Goal: Task Accomplishment & Management: Manage account settings

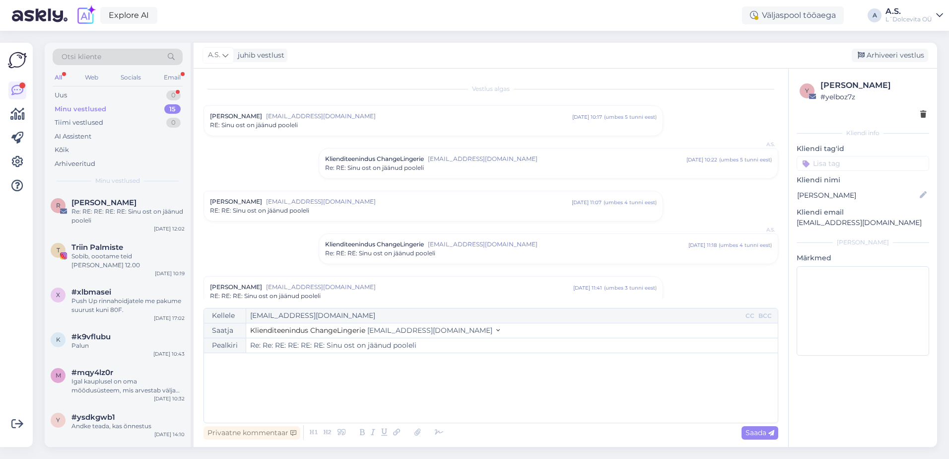
scroll to position [370, 0]
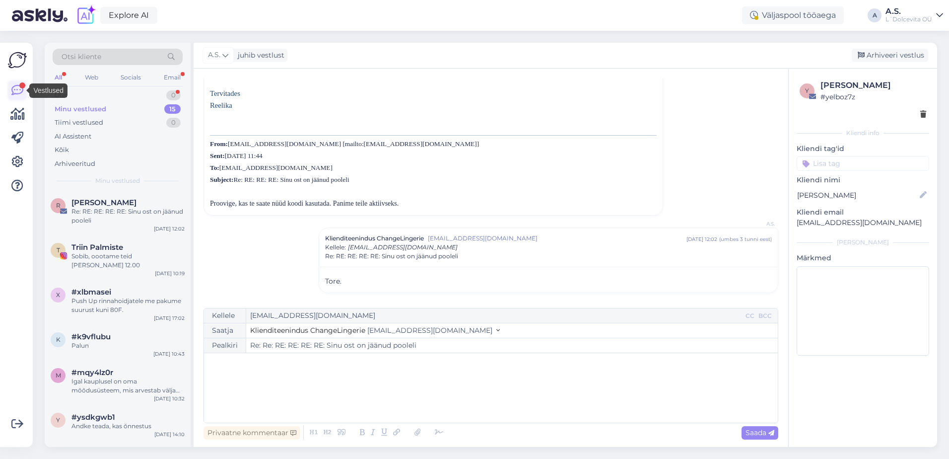
drag, startPoint x: 0, startPoint y: 0, endPoint x: 9, endPoint y: 89, distance: 89.3
click at [9, 89] on link at bounding box center [17, 90] width 18 height 18
click at [130, 97] on div "Uus 0" at bounding box center [118, 95] width 130 height 14
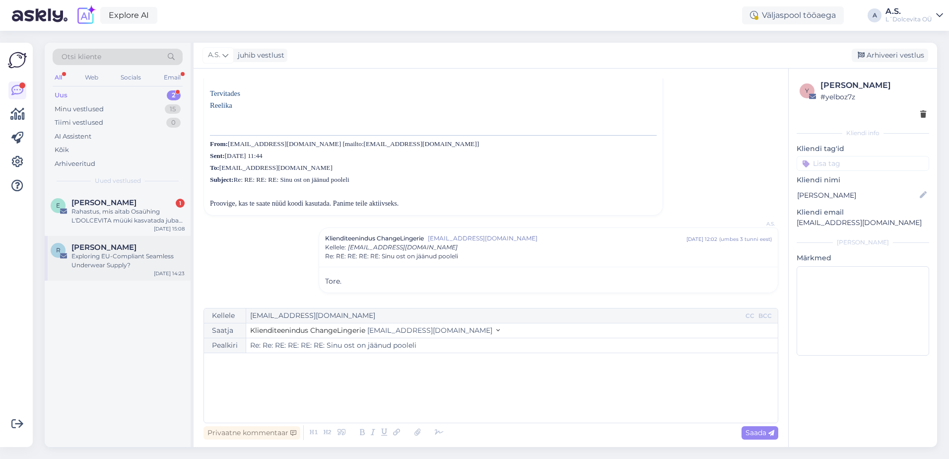
click at [147, 271] on div "R [PERSON_NAME] Exploring EU-Compliant Seamless Underwear Supply? [DATE] 14:23" at bounding box center [118, 258] width 146 height 45
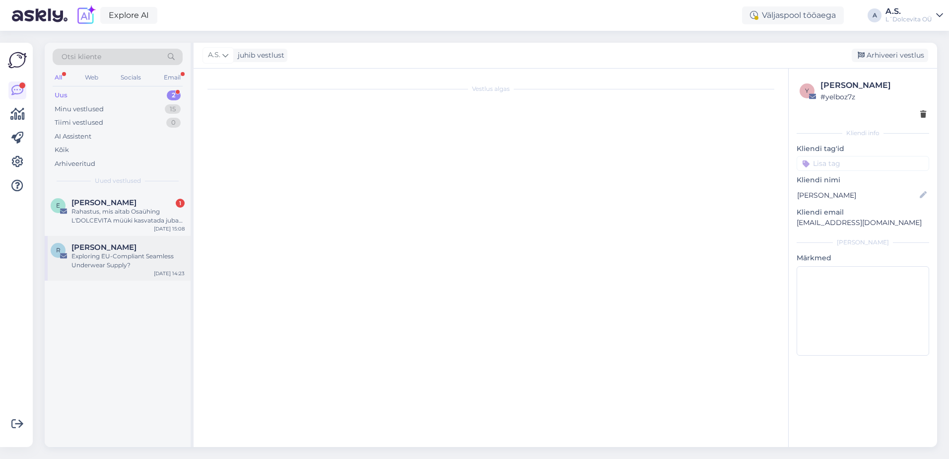
scroll to position [0, 0]
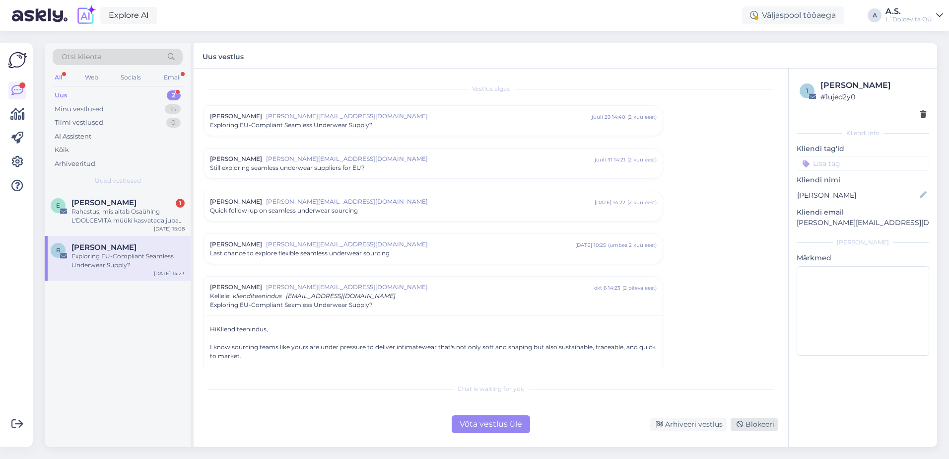
click at [742, 424] on icon at bounding box center [740, 424] width 7 height 7
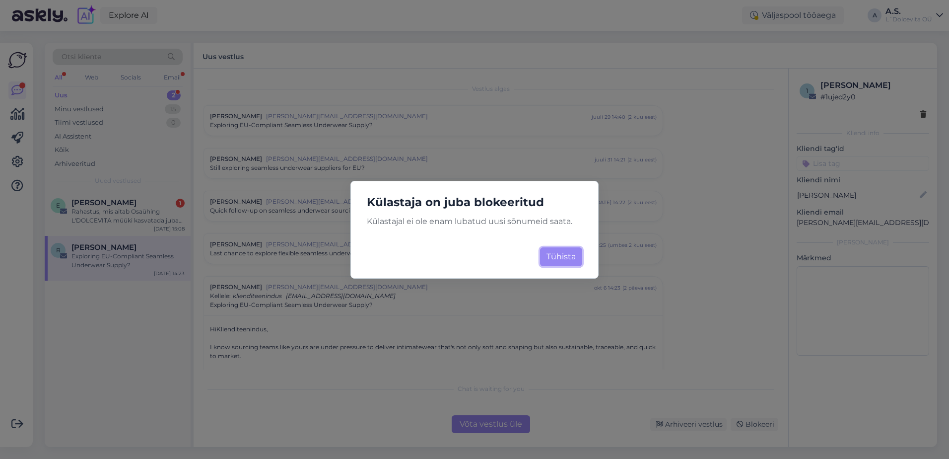
click at [559, 254] on button "Tühista" at bounding box center [561, 256] width 42 height 19
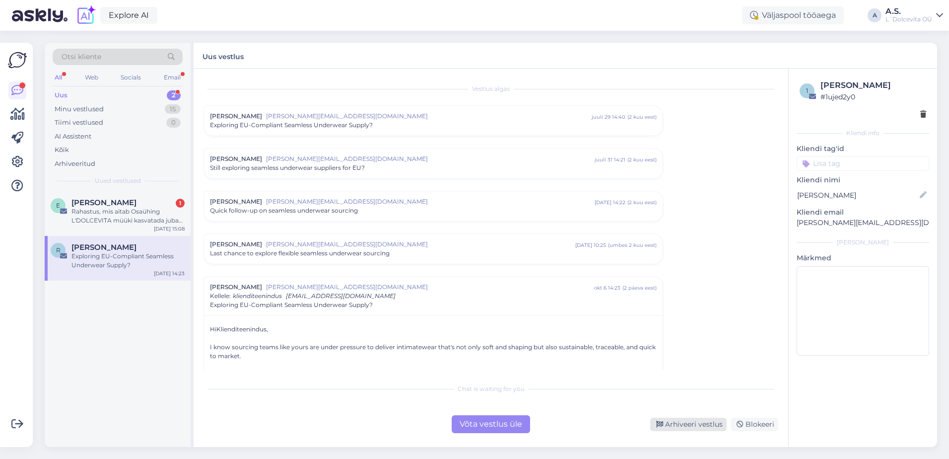
click at [688, 423] on div "Arhiveeri vestlus" at bounding box center [688, 423] width 76 height 13
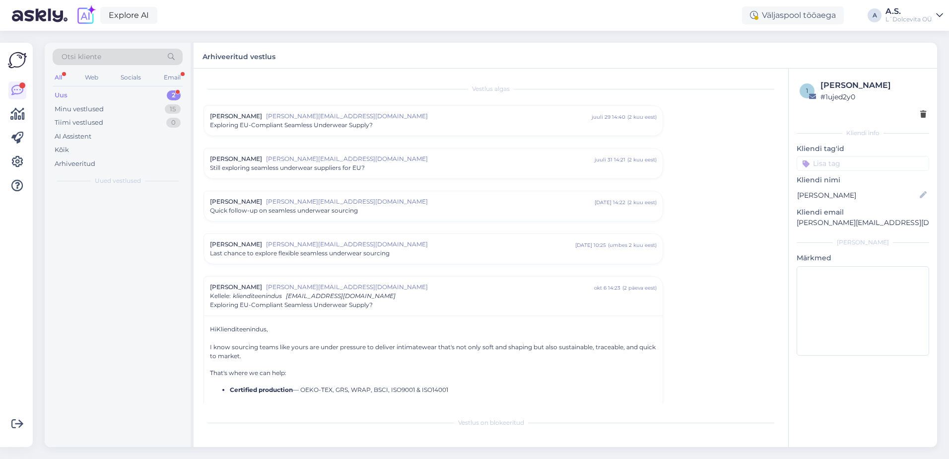
scroll to position [195, 0]
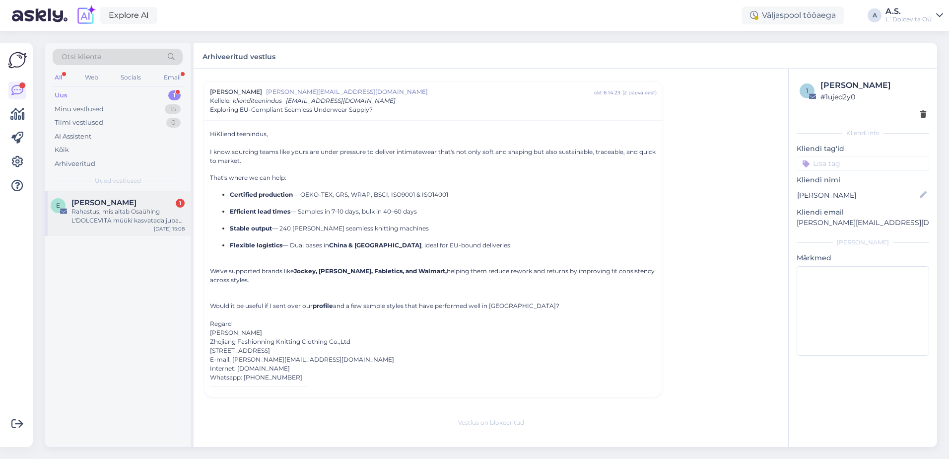
click at [105, 230] on div "E [PERSON_NAME] 1 Rahastus, mis aitab Osaühing L'DOLCEVITA müüki kasvatada juba…" at bounding box center [118, 213] width 146 height 45
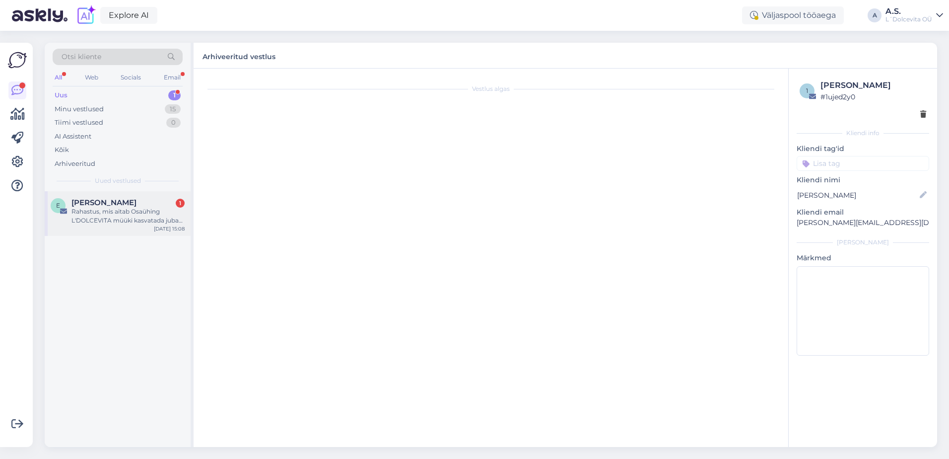
scroll to position [0, 0]
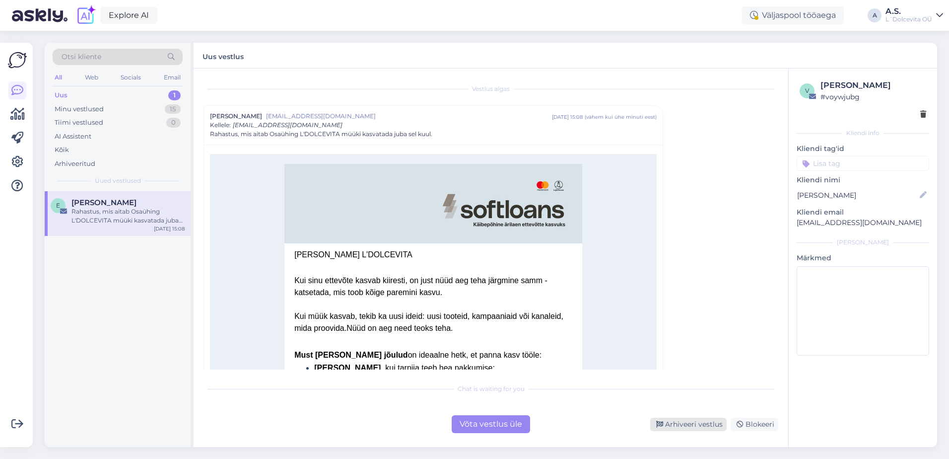
click at [673, 427] on div "Arhiveeri vestlus" at bounding box center [688, 423] width 76 height 13
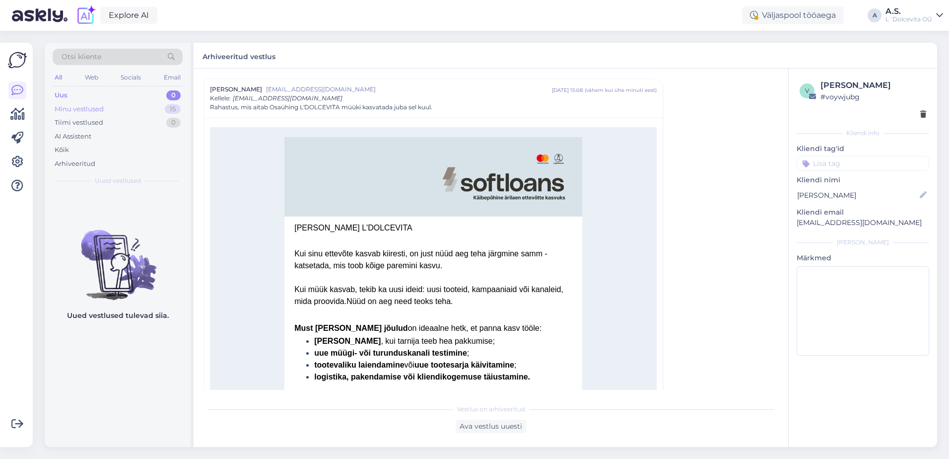
click at [103, 113] on div "Minu vestlused" at bounding box center [79, 109] width 49 height 10
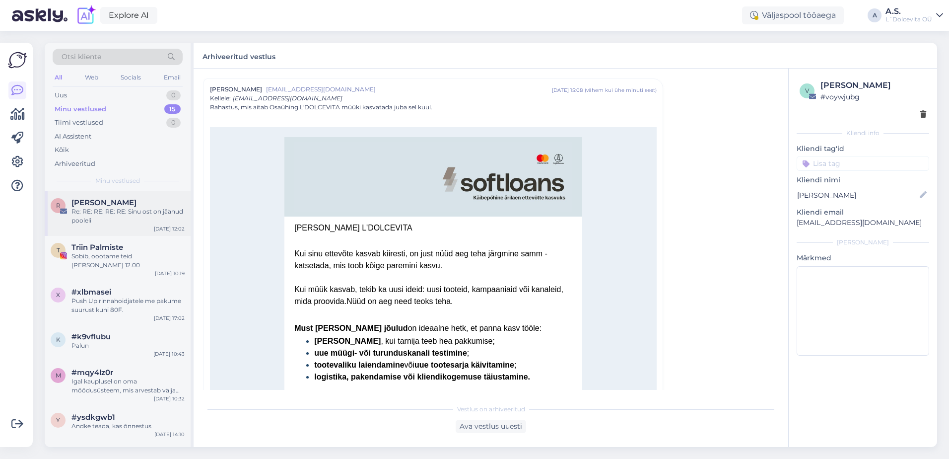
click at [98, 218] on div "Re: RE: RE: RE: RE: Sinu ost on jäänud pooleli" at bounding box center [127, 216] width 113 height 18
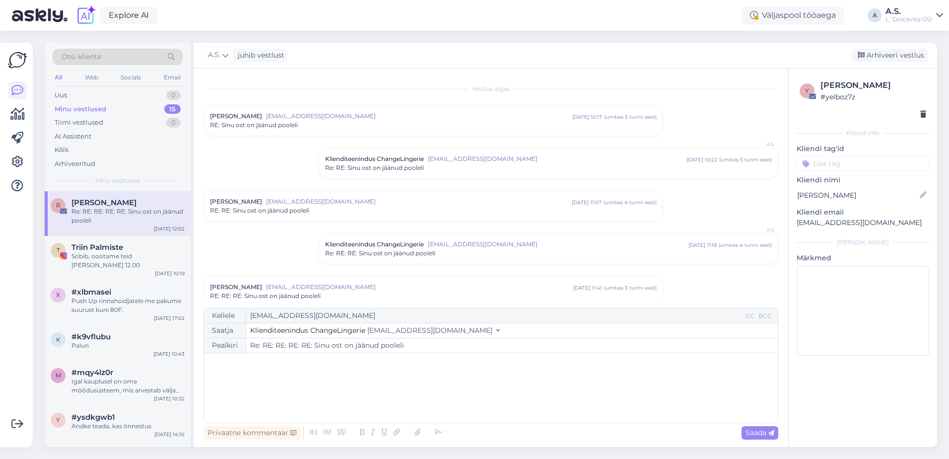
scroll to position [177, 0]
